Goal: Submit feedback/report problem

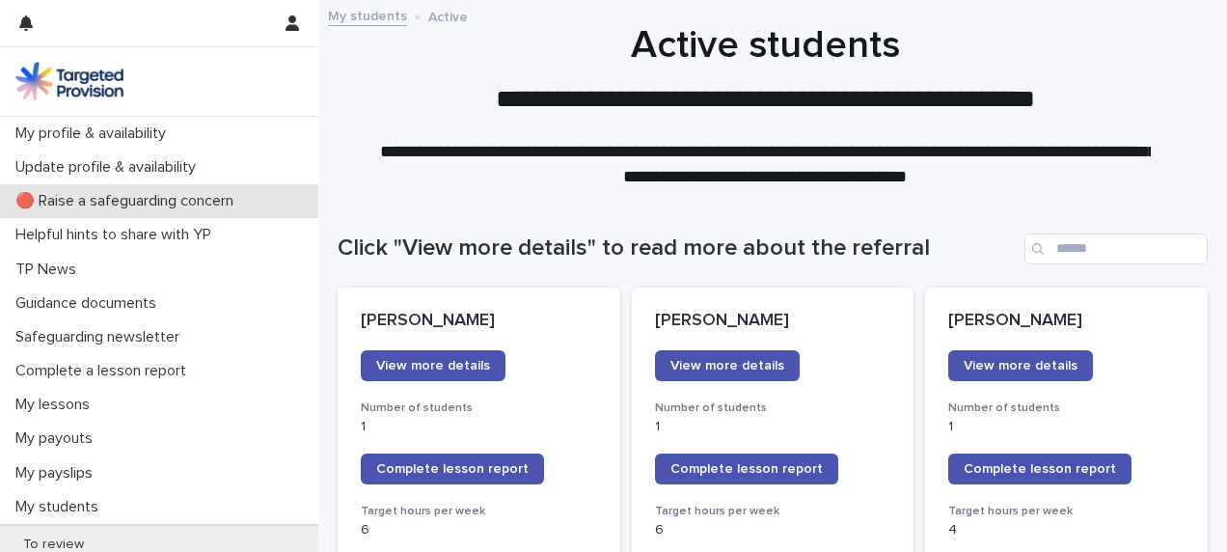
click at [101, 199] on p "🔴 Raise a safeguarding concern" at bounding box center [128, 201] width 241 height 18
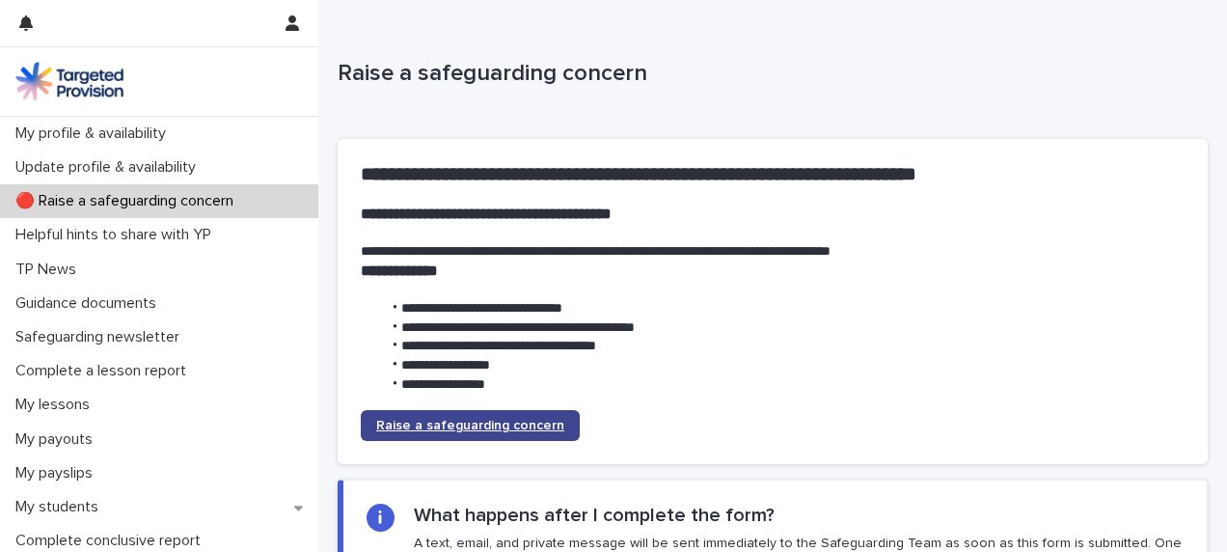
click at [509, 422] on span "Raise a safeguarding concern" at bounding box center [470, 426] width 188 height 14
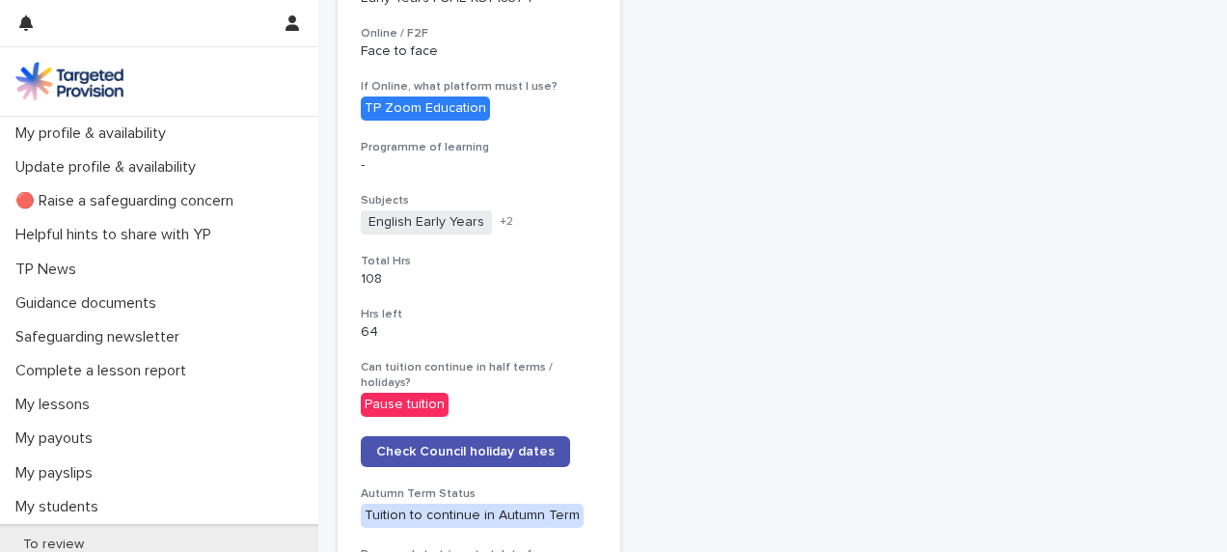
scroll to position [2122, 0]
